Goal: Information Seeking & Learning: Understand process/instructions

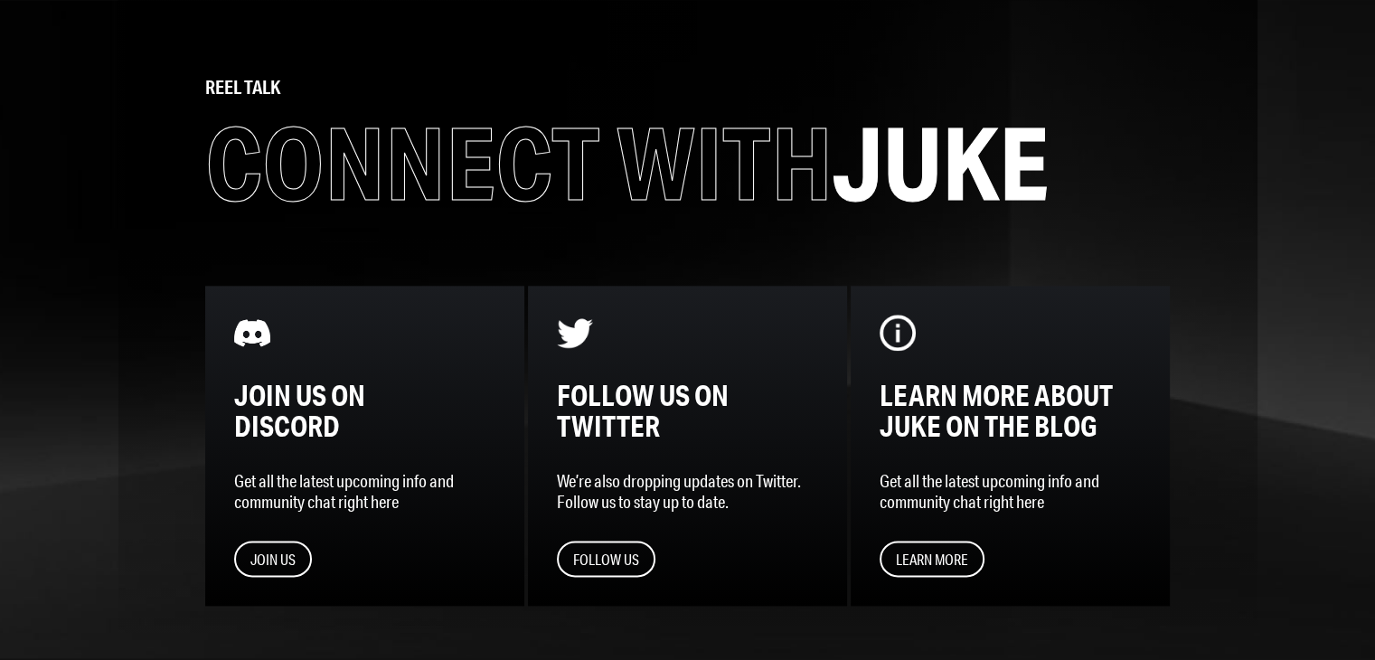
scroll to position [2174, 0]
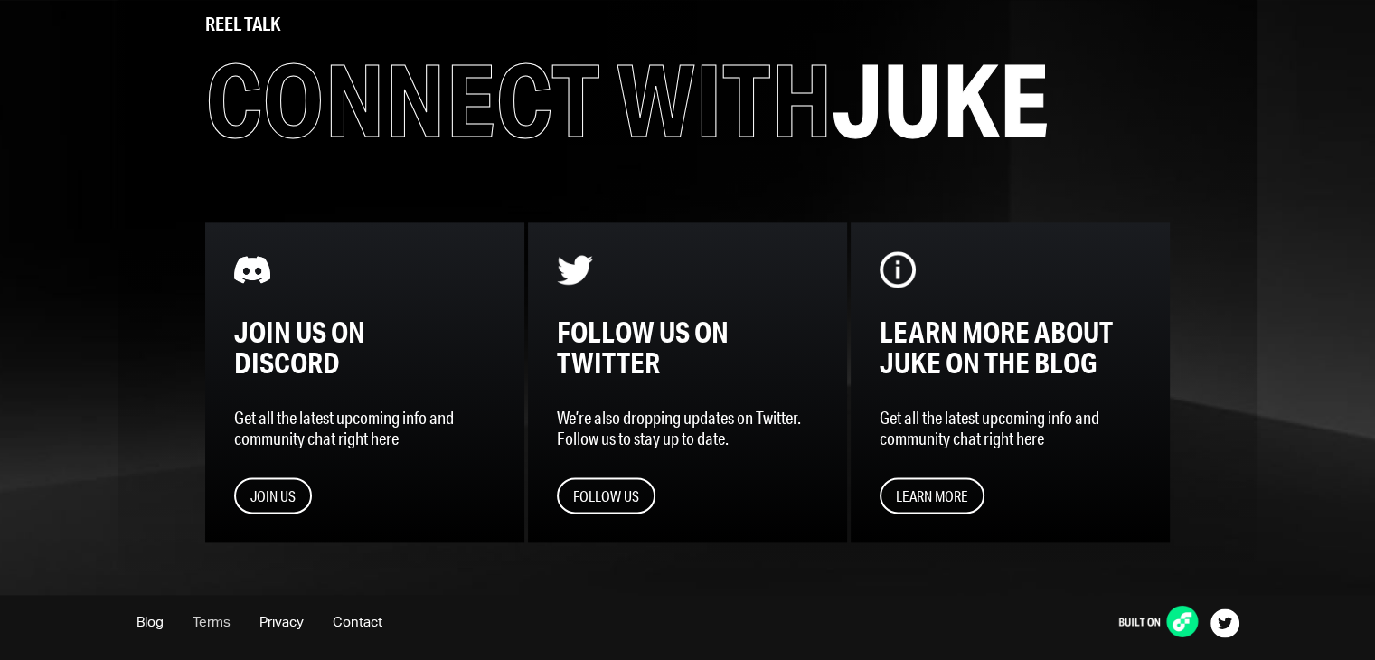
click at [220, 619] on link "Terms" at bounding box center [212, 623] width 38 height 14
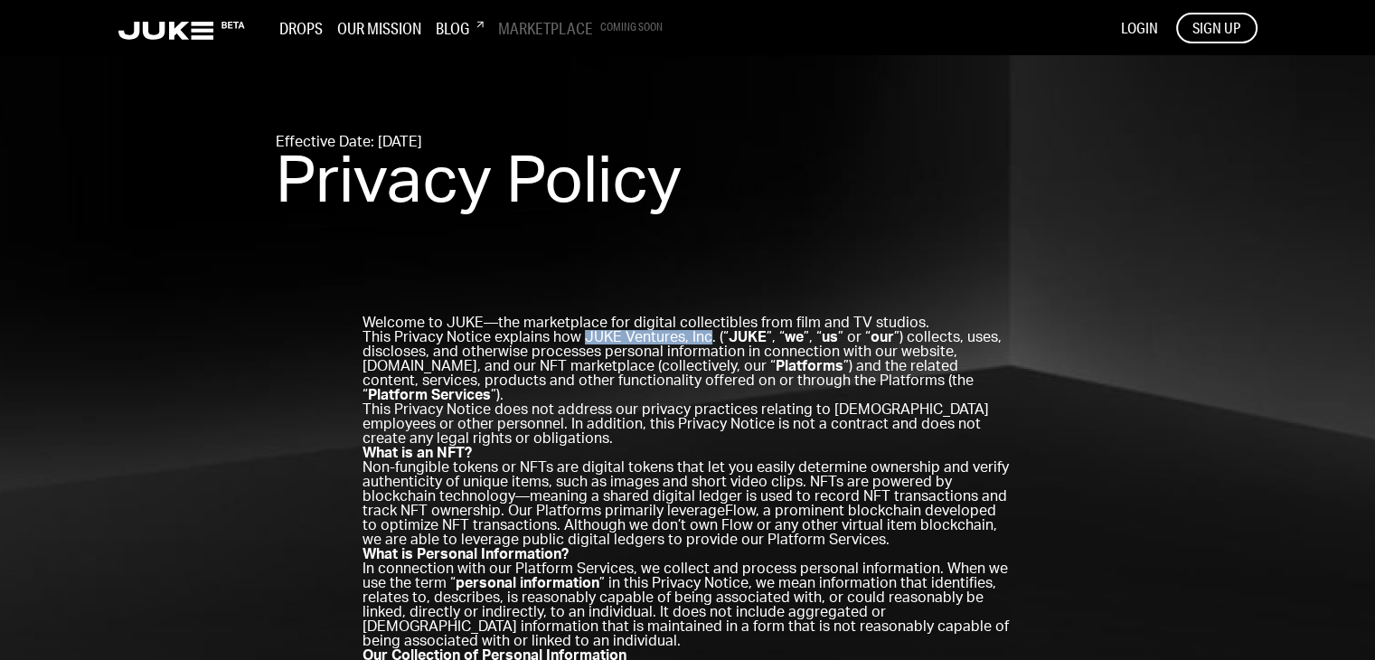
drag, startPoint x: 582, startPoint y: 334, endPoint x: 703, endPoint y: 337, distance: 120.3
click at [703, 337] on p "This Privacy Notice explains how JUKE Ventures, Inc. (“ JUKE ”, “ we ”, “ us ” …" at bounding box center [688, 366] width 651 height 72
copy p "JUKE Ventures, Inc"
